Goal: Navigation & Orientation: Go to known website

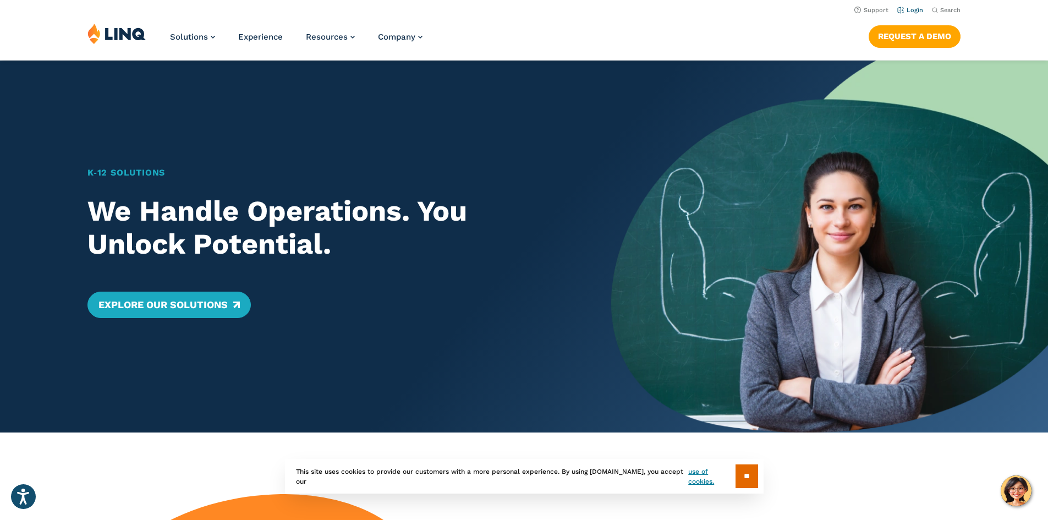
click at [909, 8] on link "Login" at bounding box center [910, 10] width 26 height 7
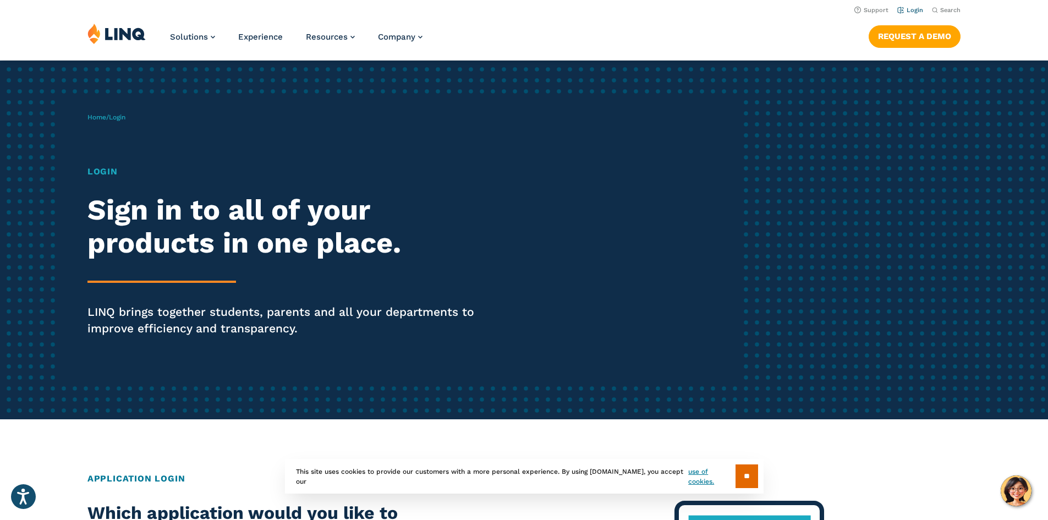
click at [909, 7] on link "Login" at bounding box center [910, 10] width 26 height 7
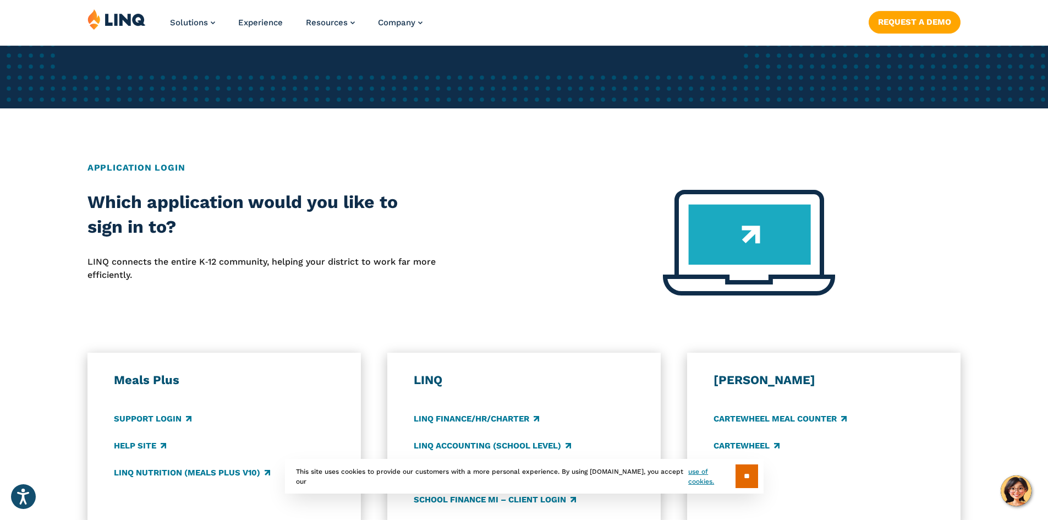
scroll to position [330, 0]
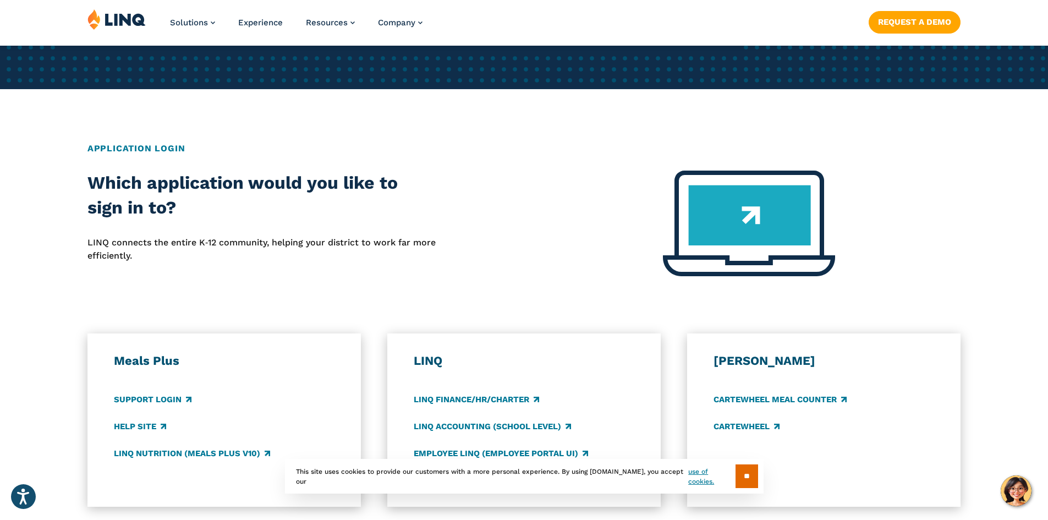
click at [761, 204] on img at bounding box center [749, 224] width 172 height 106
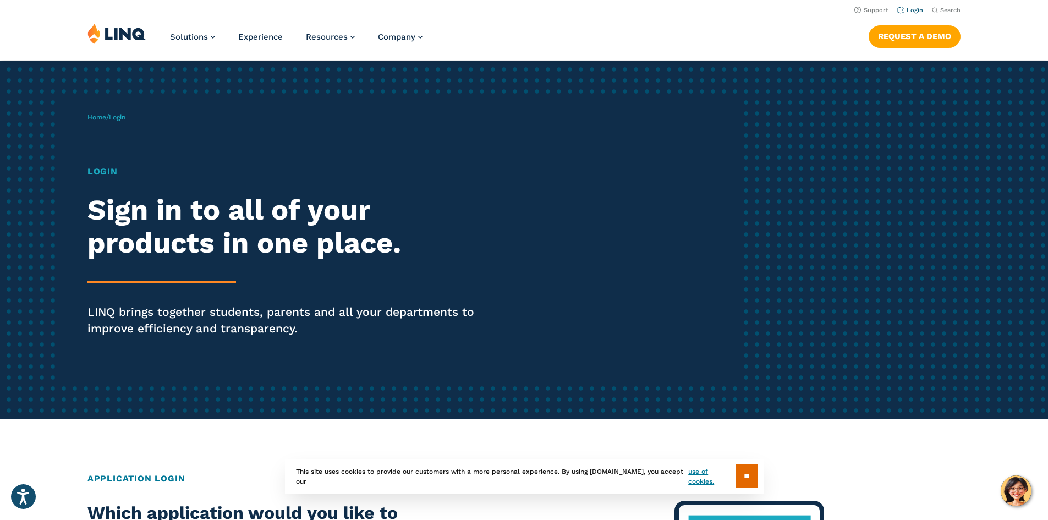
click at [900, 6] on li "Login" at bounding box center [910, 9] width 26 height 12
click at [901, 10] on link "Login" at bounding box center [910, 10] width 26 height 7
click at [103, 175] on h1 "Login" at bounding box center [289, 171] width 404 height 13
click at [93, 115] on link "Home" at bounding box center [96, 117] width 19 height 8
